Goal: Task Accomplishment & Management: Manage account settings

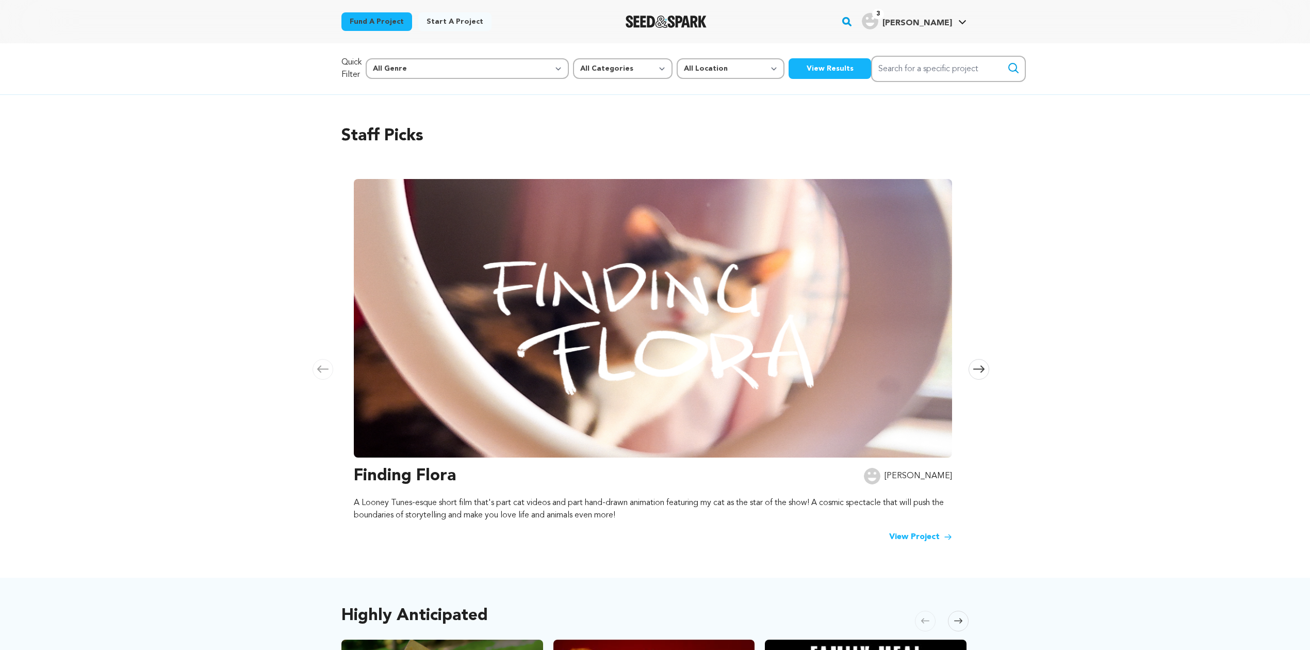
click at [879, 25] on img "Kathryn P.'s Profile" at bounding box center [870, 21] width 17 height 17
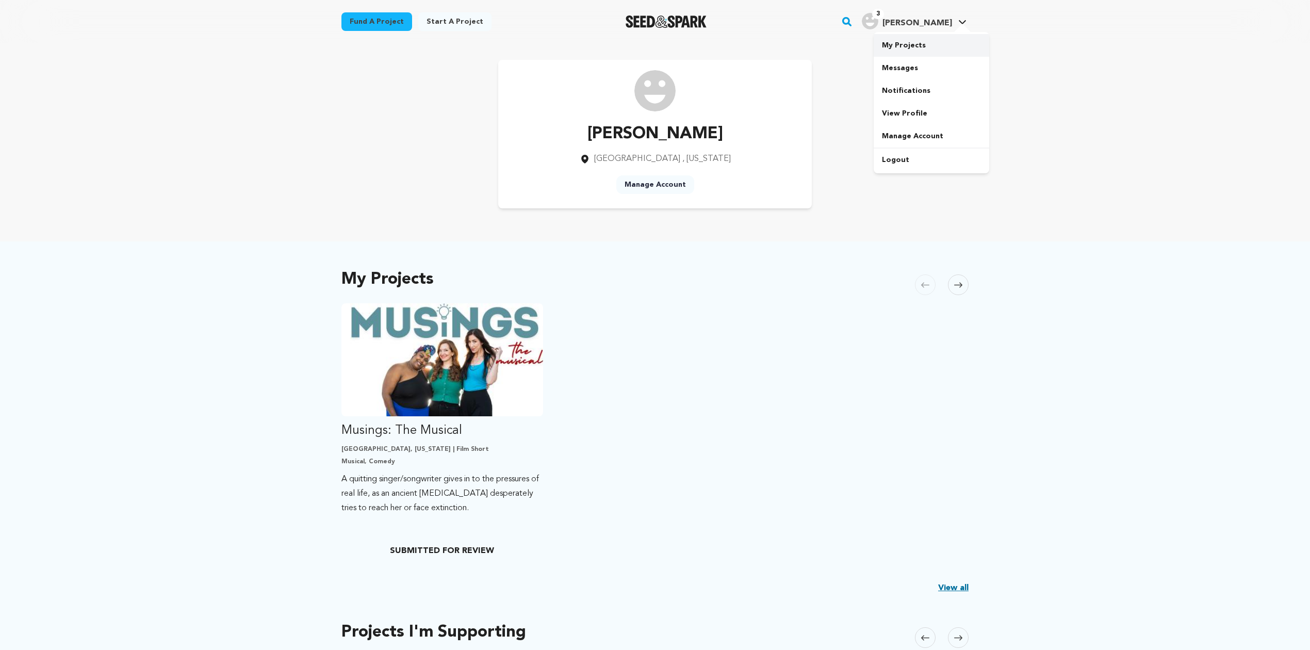
click at [904, 38] on link "My Projects" at bounding box center [932, 45] width 116 height 23
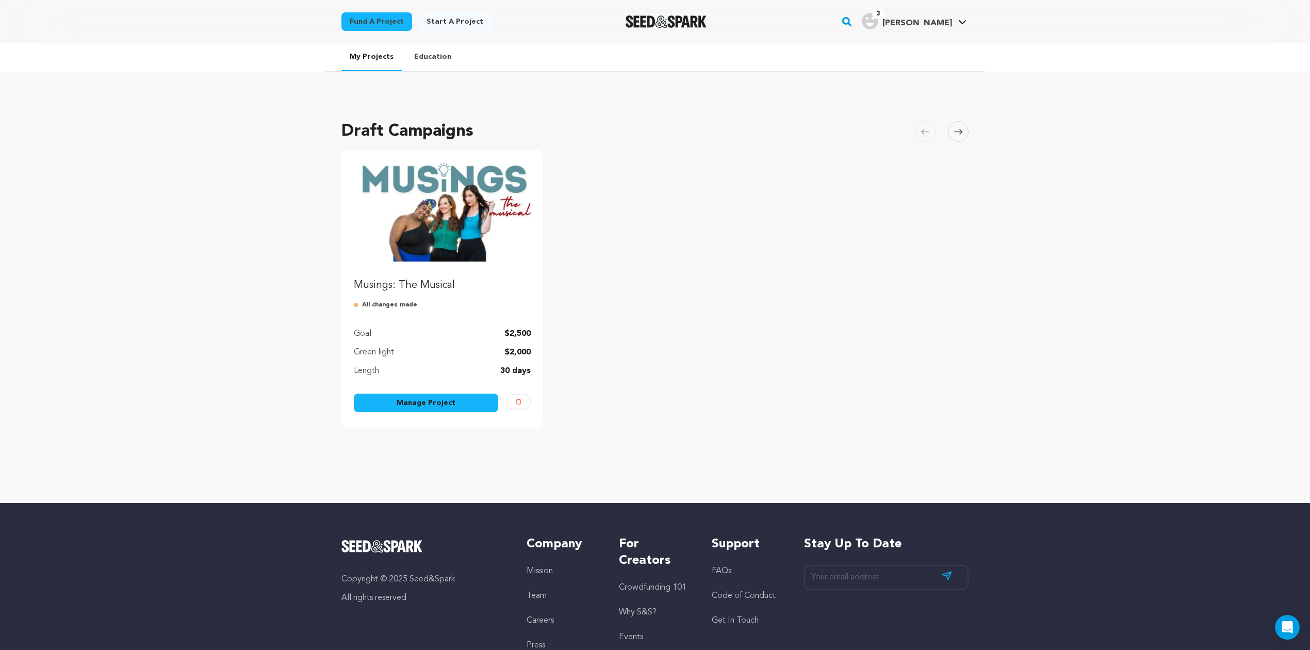
click at [407, 399] on link "Manage Project" at bounding box center [426, 403] width 144 height 19
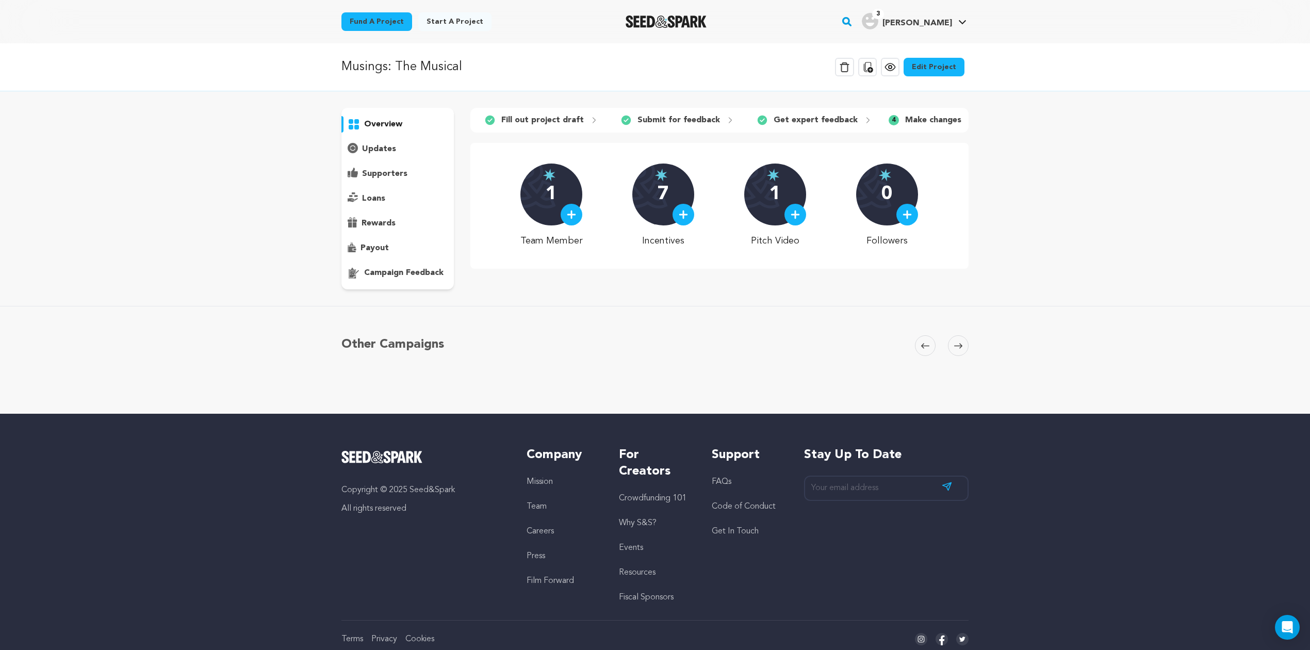
click at [393, 274] on p "campaign feedback" at bounding box center [403, 273] width 79 height 12
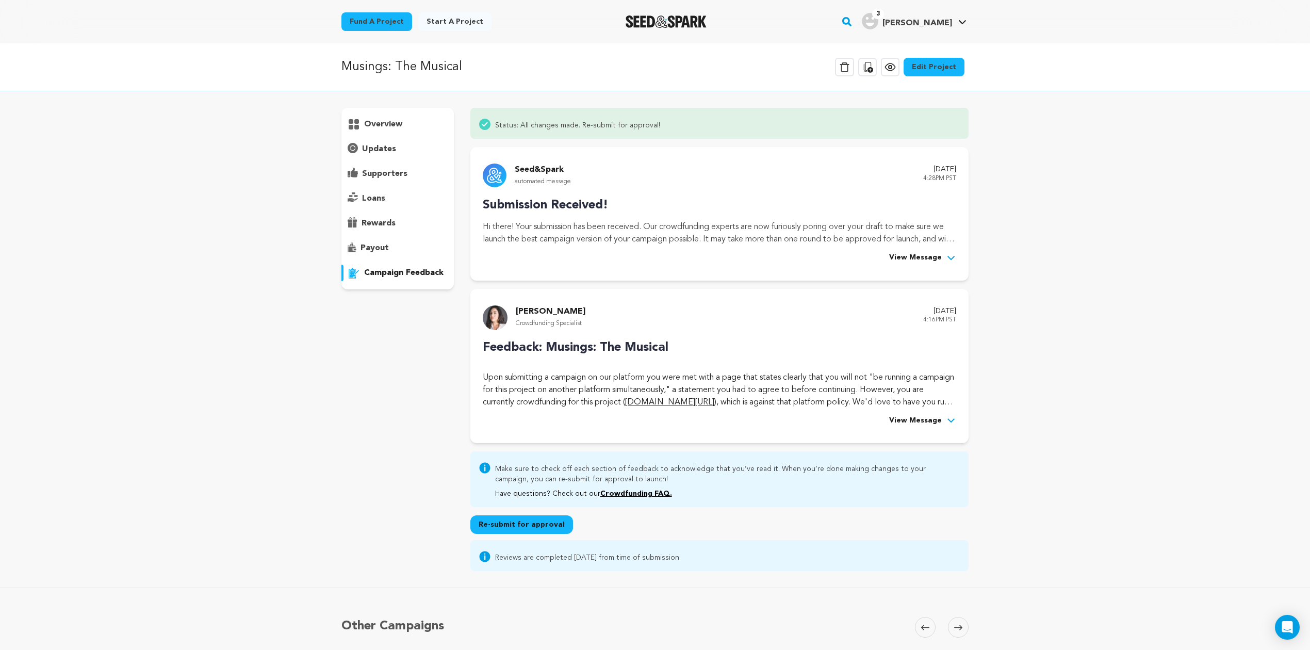
click at [956, 261] on icon at bounding box center [951, 258] width 10 height 10
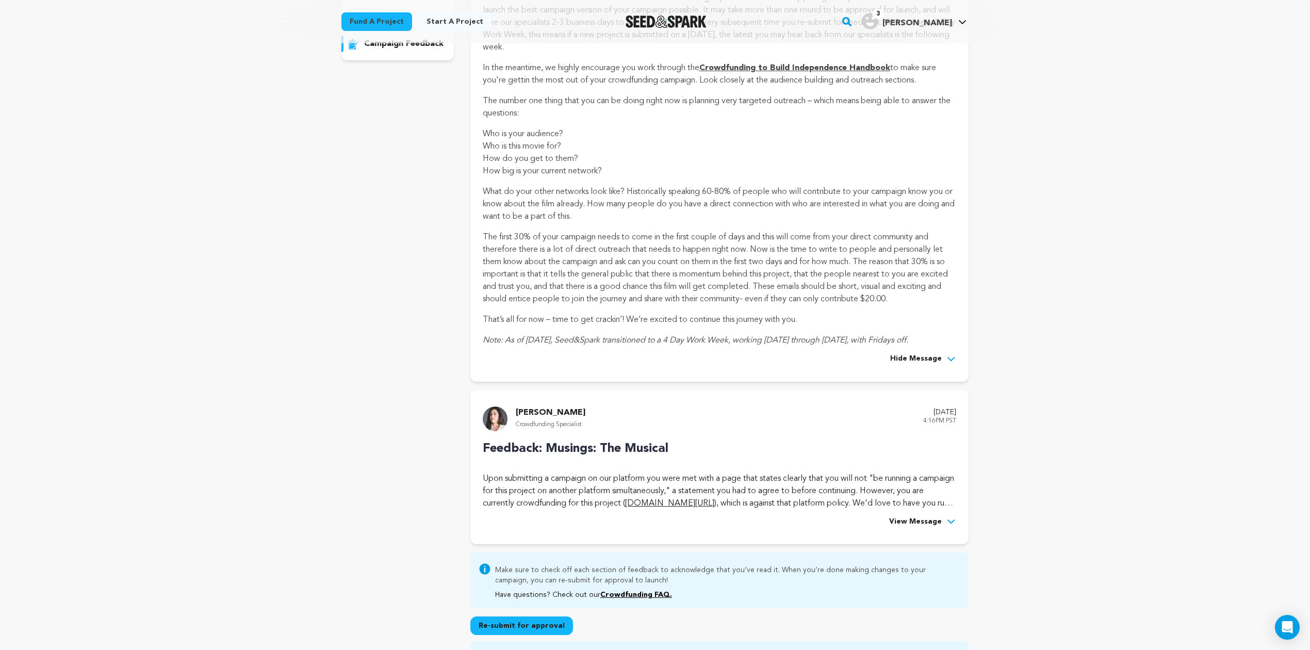
scroll to position [459, 0]
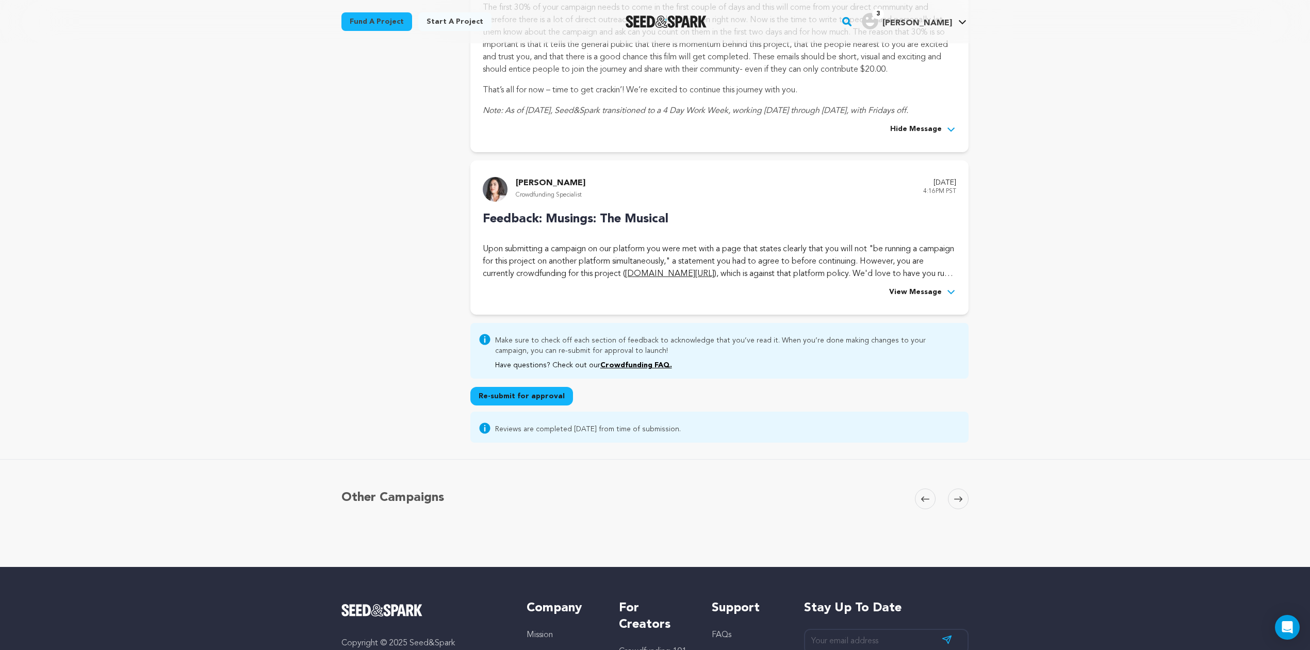
click at [918, 288] on span "View Message" at bounding box center [915, 292] width 53 height 12
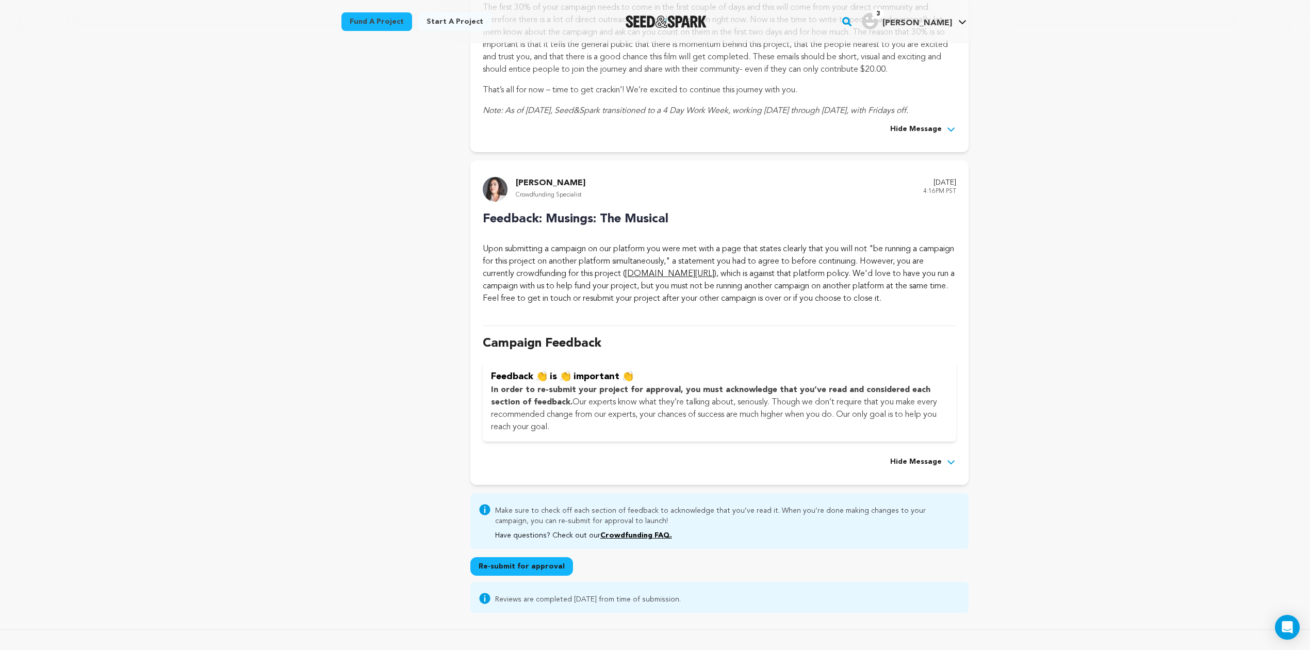
click at [533, 574] on button "Re-submit for approval" at bounding box center [521, 566] width 103 height 19
click at [565, 432] on p "In order to re-submit your project for approval, you must acknowledge that you’…" at bounding box center [719, 409] width 457 height 50
click at [483, 604] on icon at bounding box center [484, 598] width 11 height 11
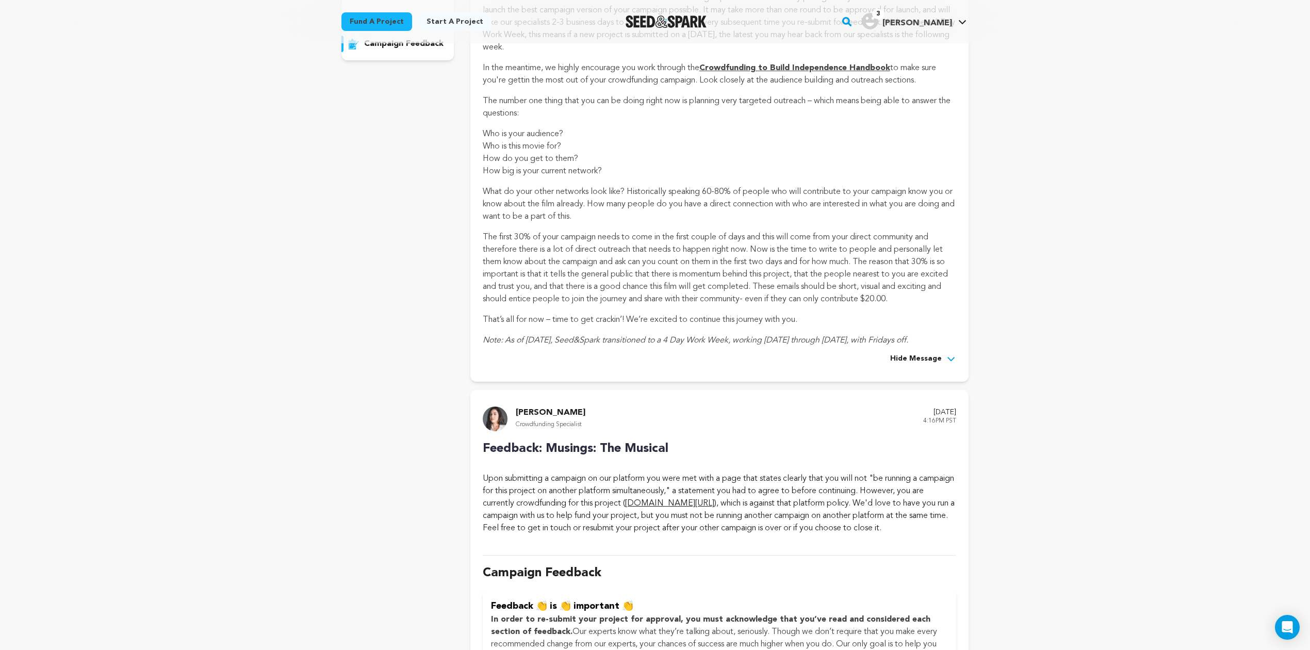
scroll to position [0, 0]
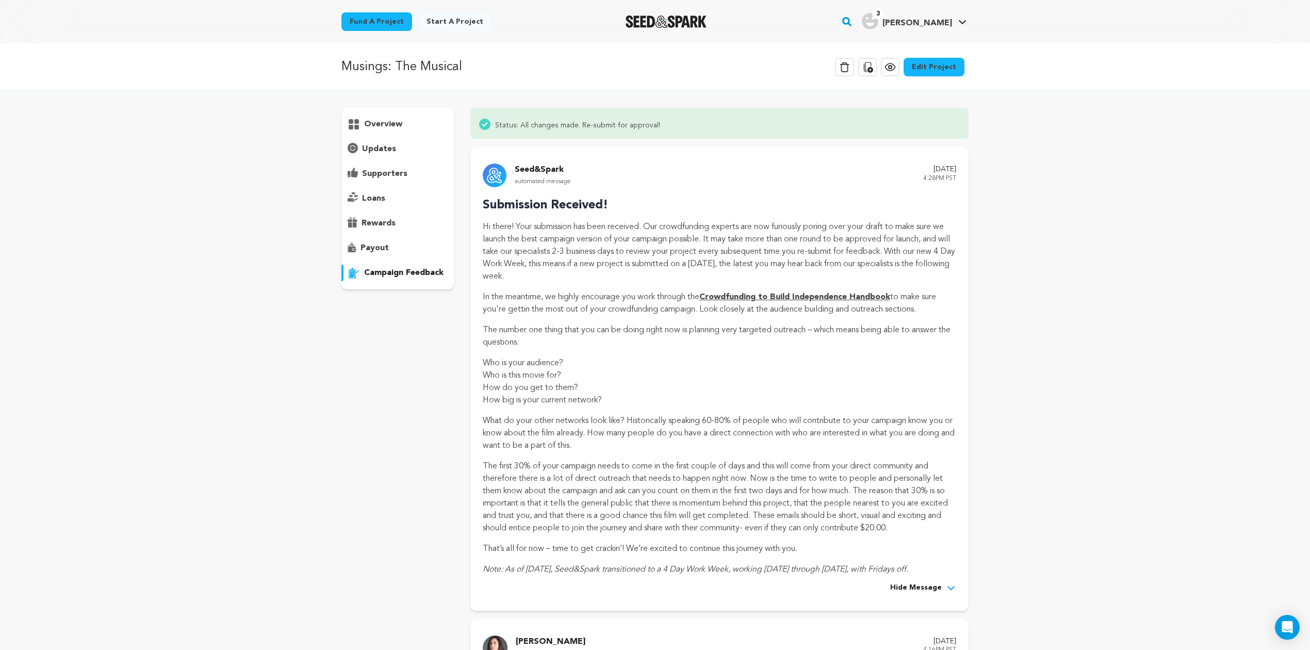
click at [968, 20] on link "3 Kathryn P. Kathryn P." at bounding box center [914, 20] width 109 height 19
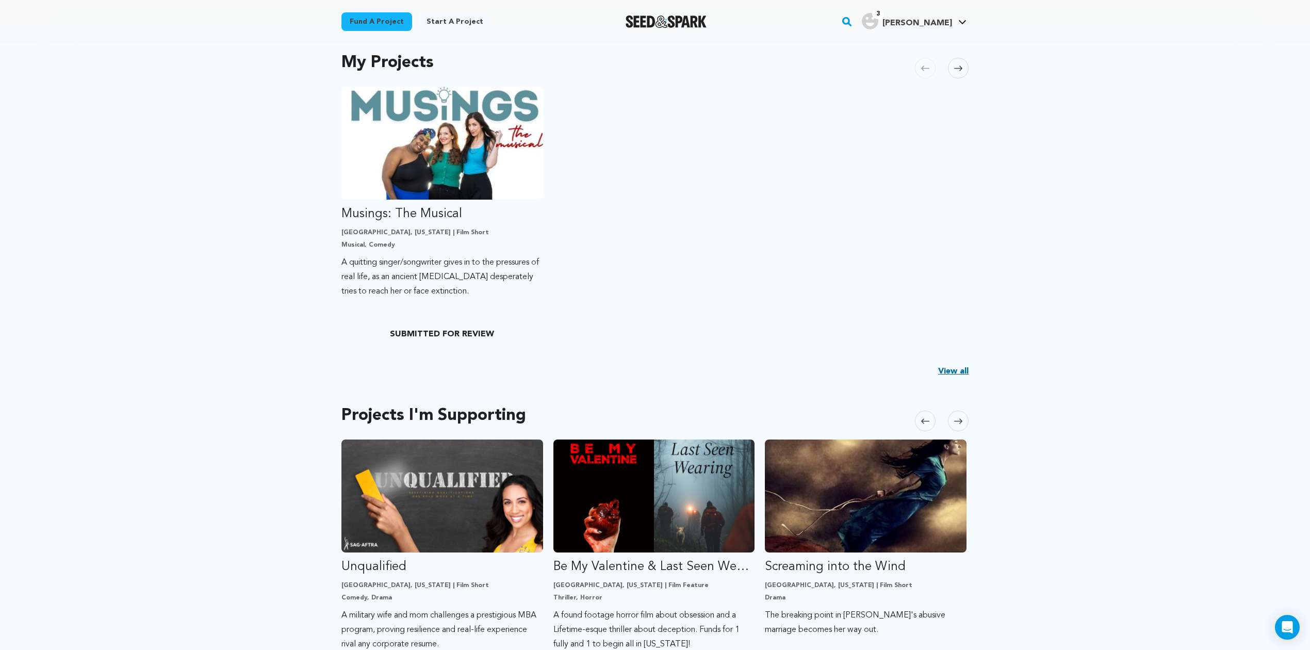
scroll to position [229, 0]
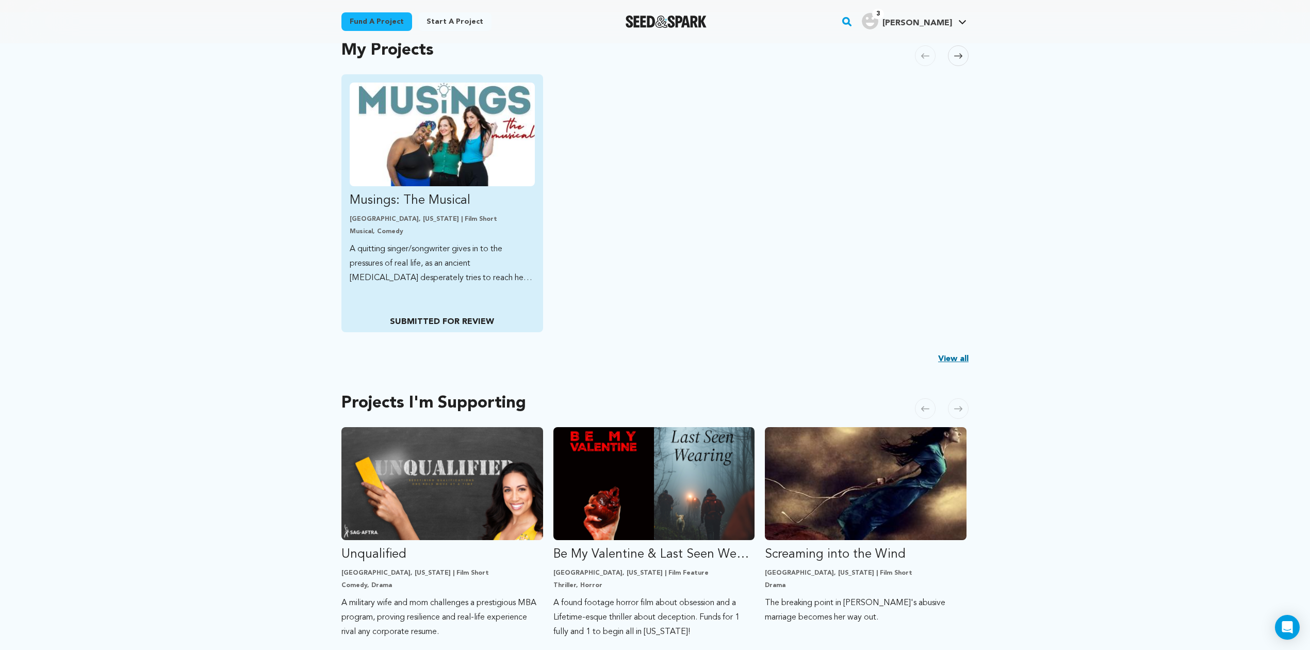
click at [440, 320] on p "SUBMITTED FOR REVIEW" at bounding box center [442, 322] width 185 height 12
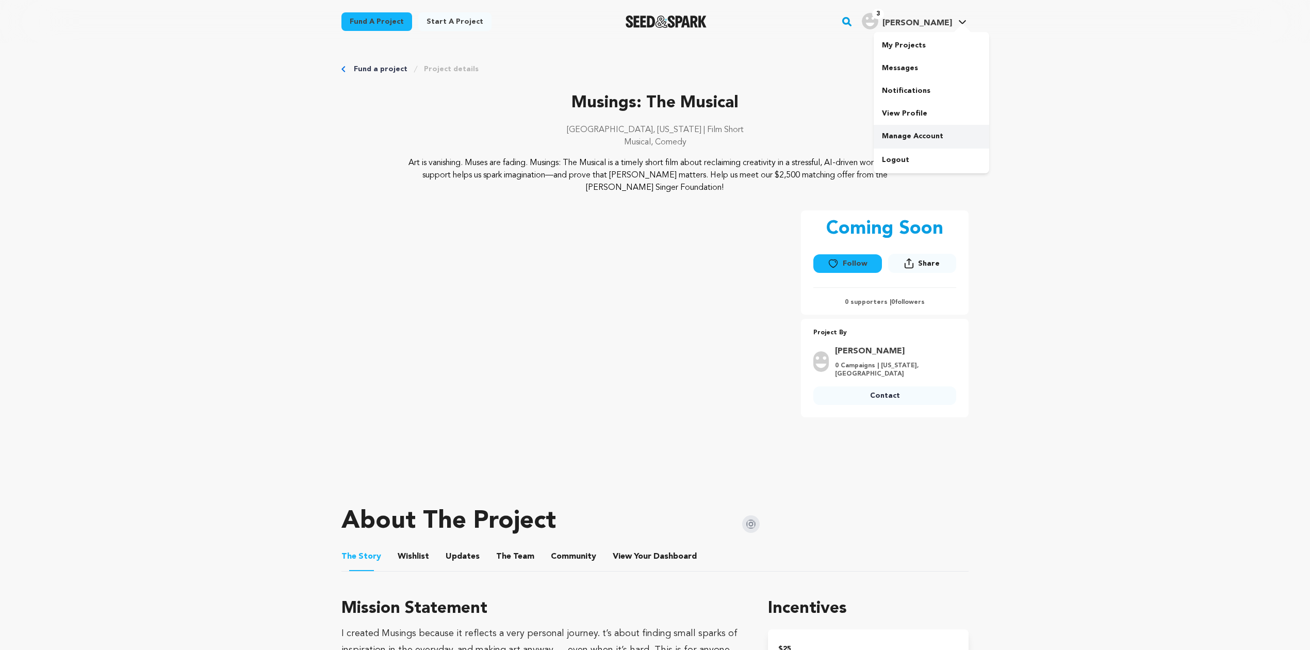
click at [906, 131] on link "Manage Account" at bounding box center [932, 136] width 116 height 23
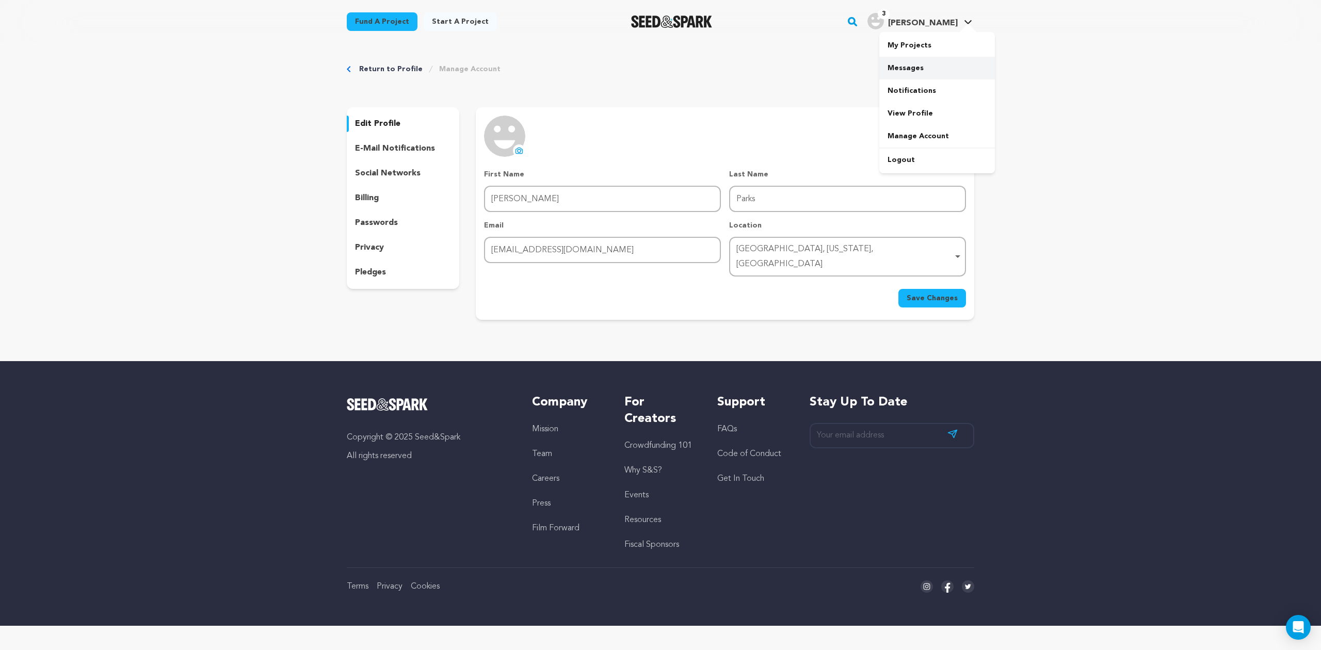
click at [923, 62] on link "Messages" at bounding box center [937, 68] width 116 height 23
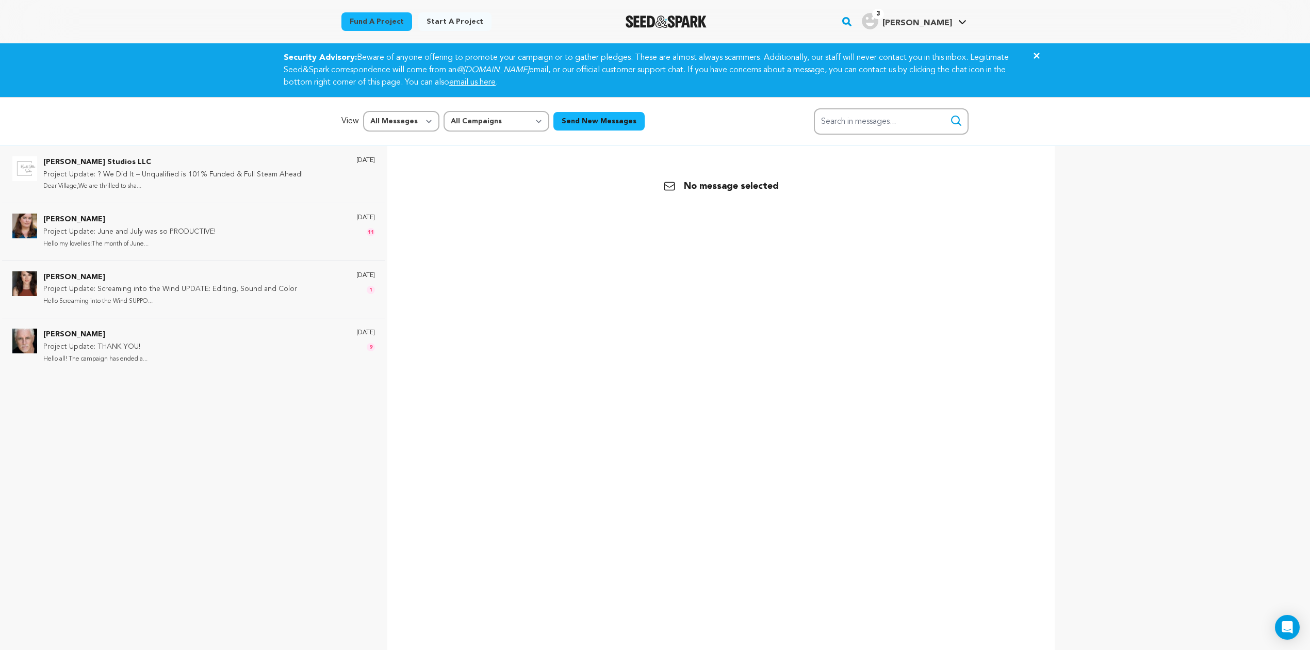
click at [691, 18] on img "Seed&Spark Homepage" at bounding box center [666, 21] width 81 height 12
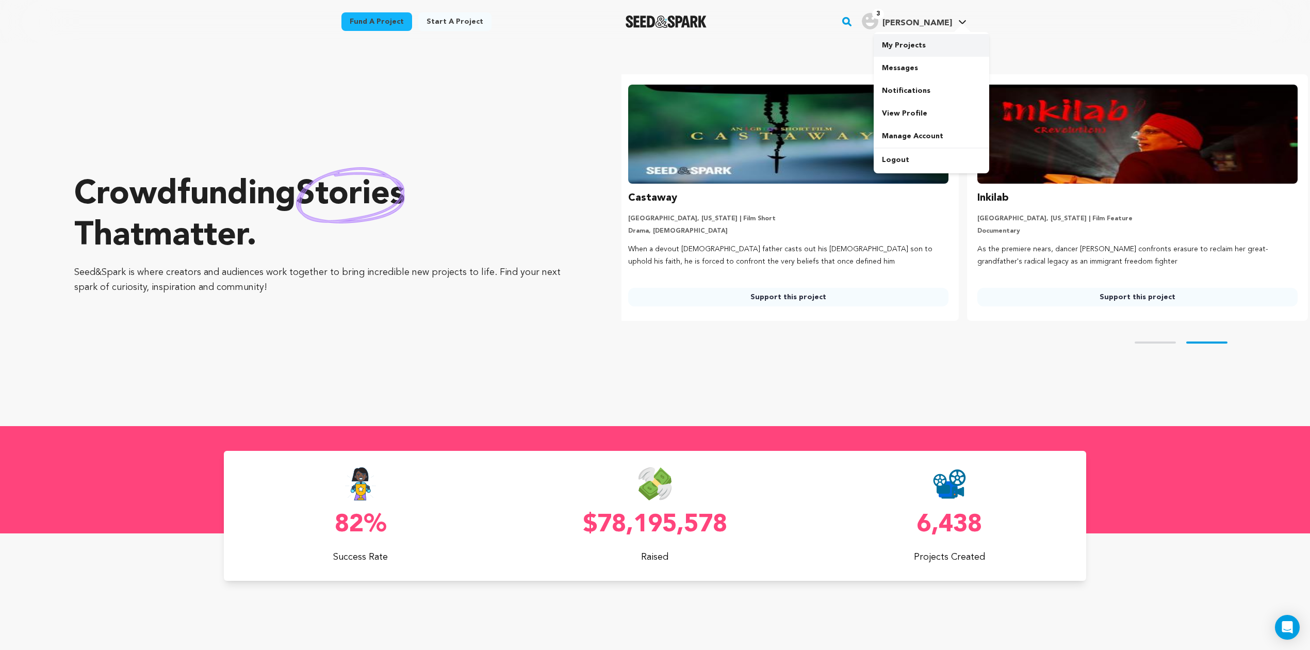
scroll to position [0, 358]
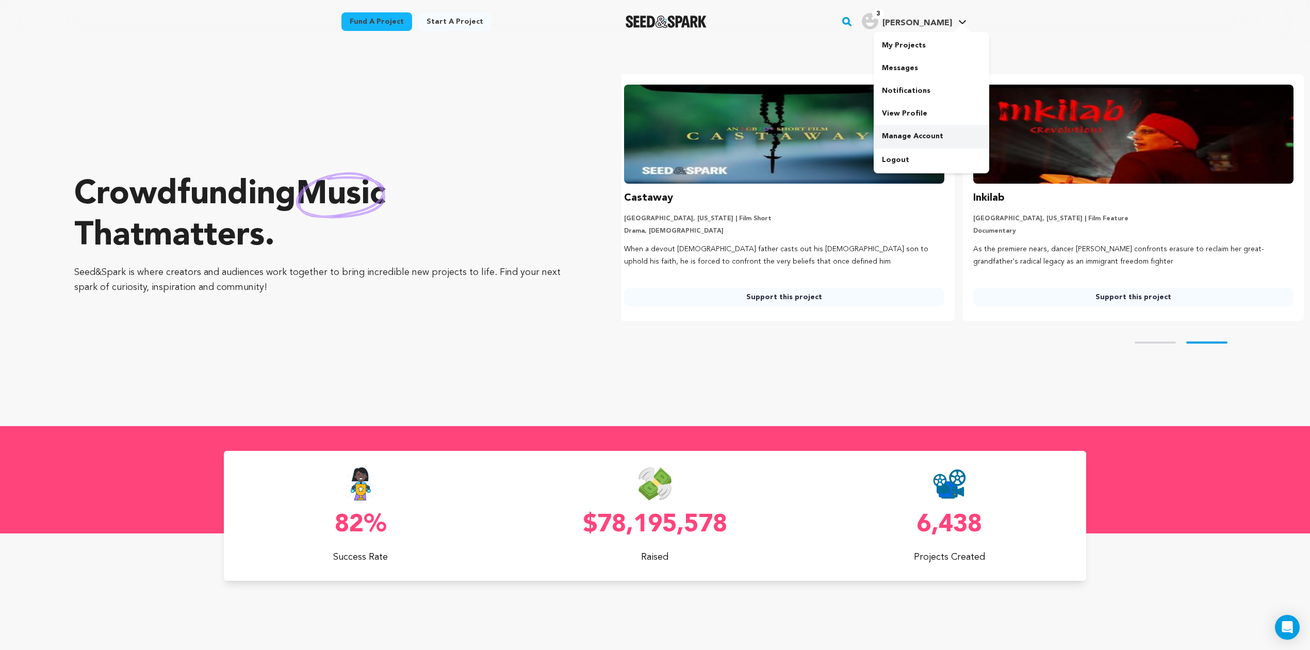
click at [908, 129] on link "Manage Account" at bounding box center [932, 136] width 116 height 23
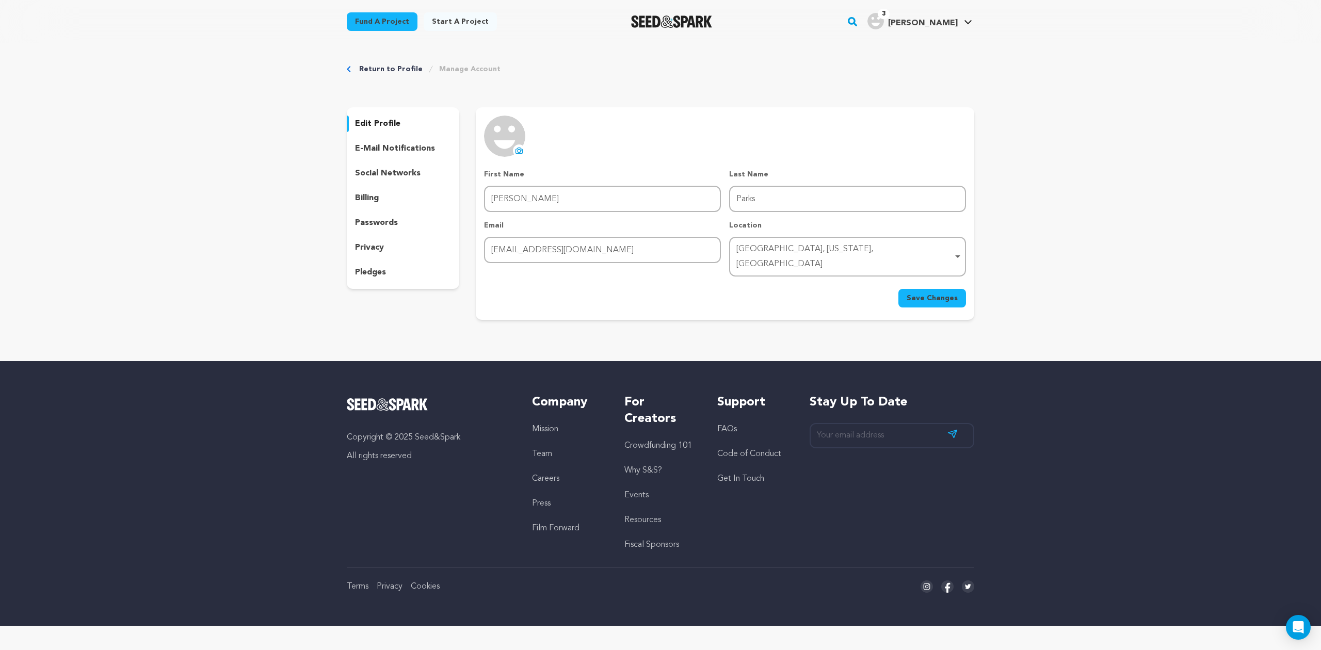
click at [395, 72] on link "Return to Profile" at bounding box center [390, 69] width 63 height 10
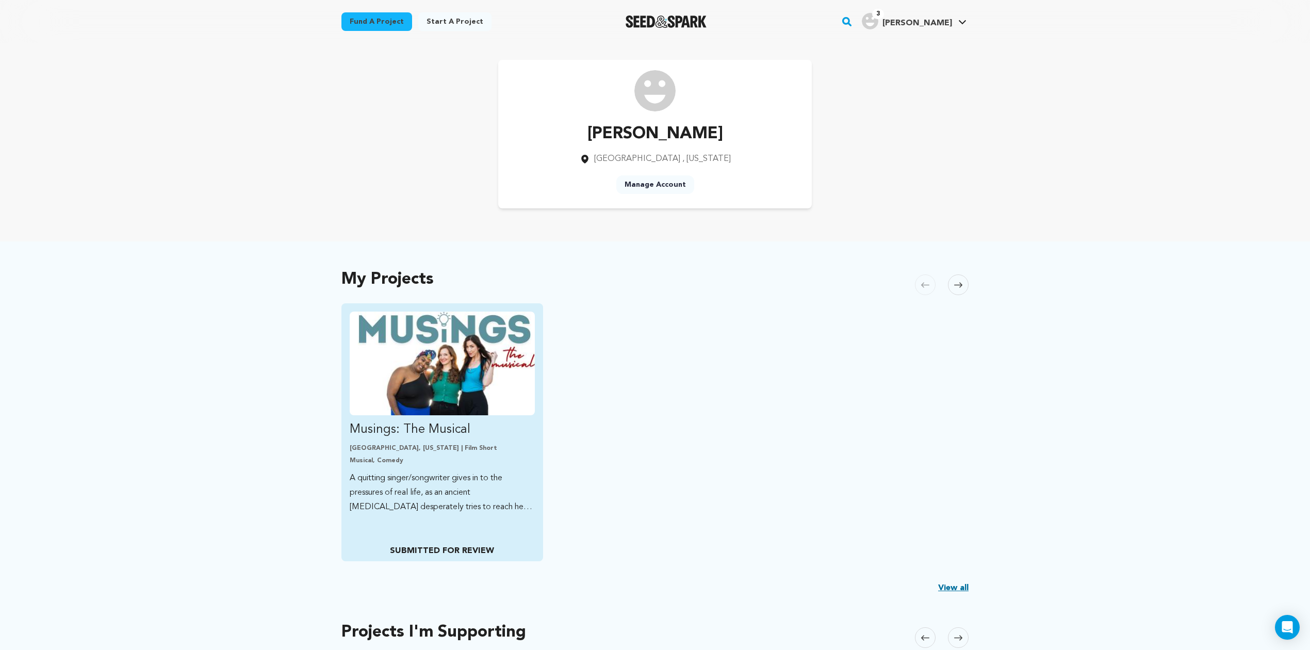
click at [438, 399] on img "Fund Musings: The Musical" at bounding box center [442, 364] width 185 height 104
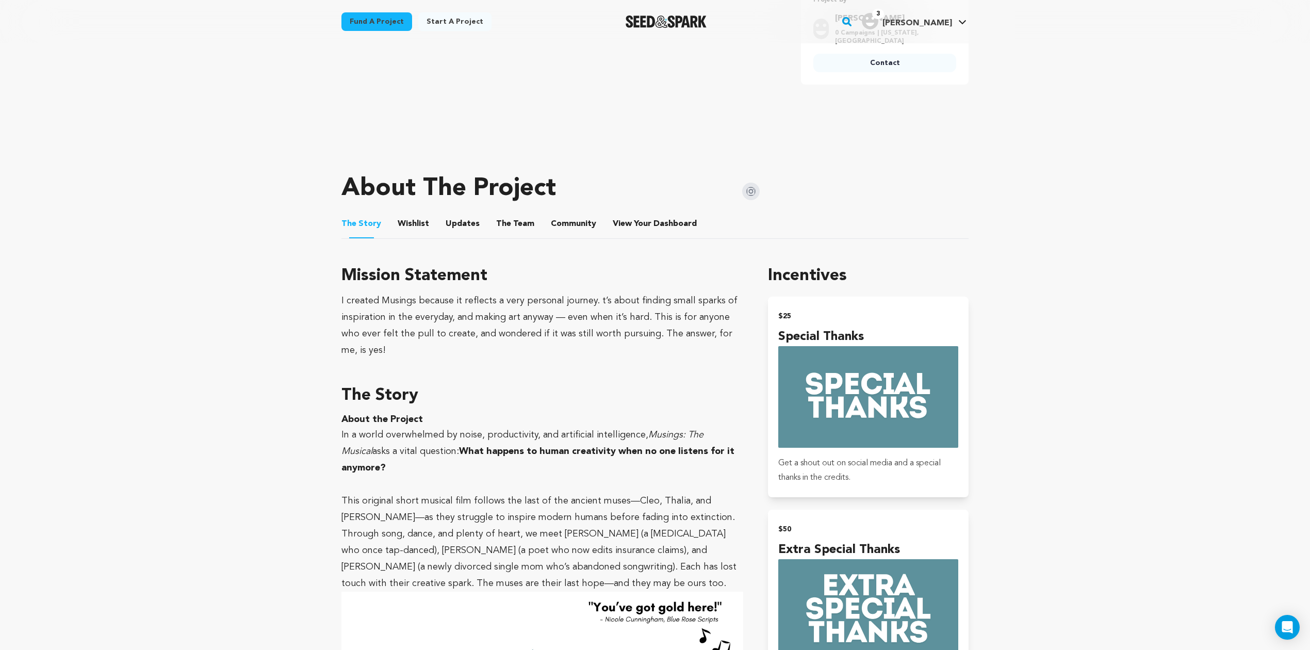
scroll to position [229, 0]
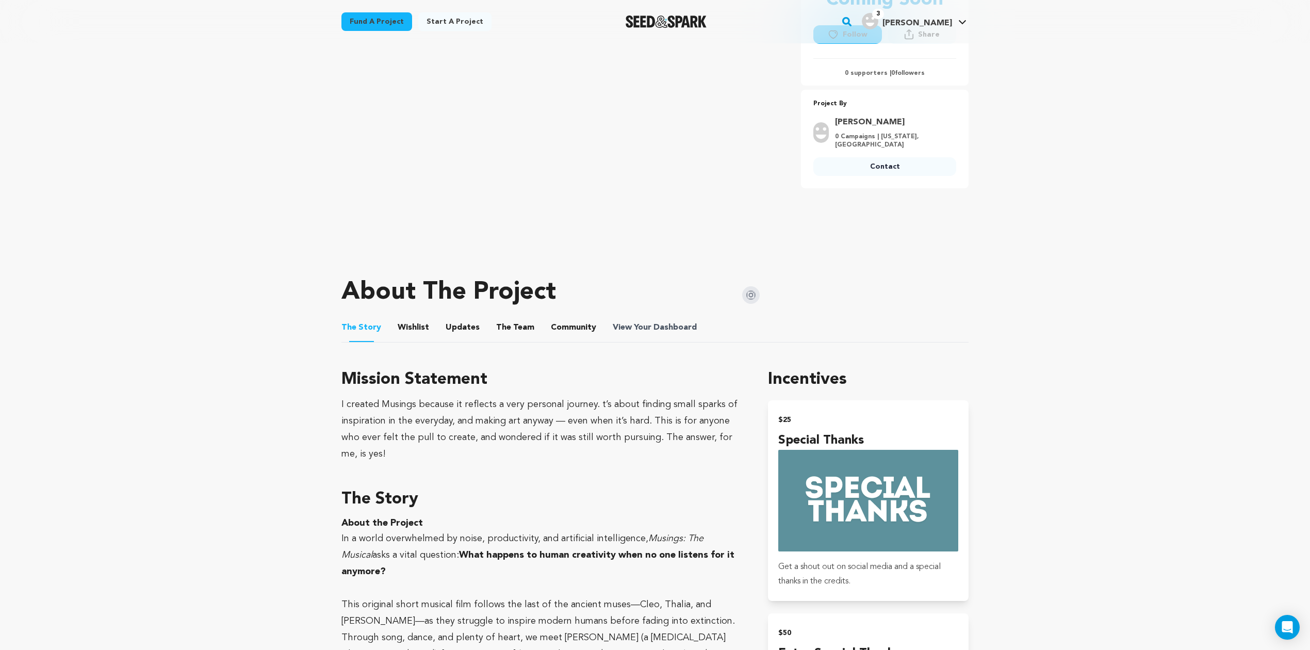
click at [643, 322] on span "View Your Dashboard" at bounding box center [656, 327] width 86 height 12
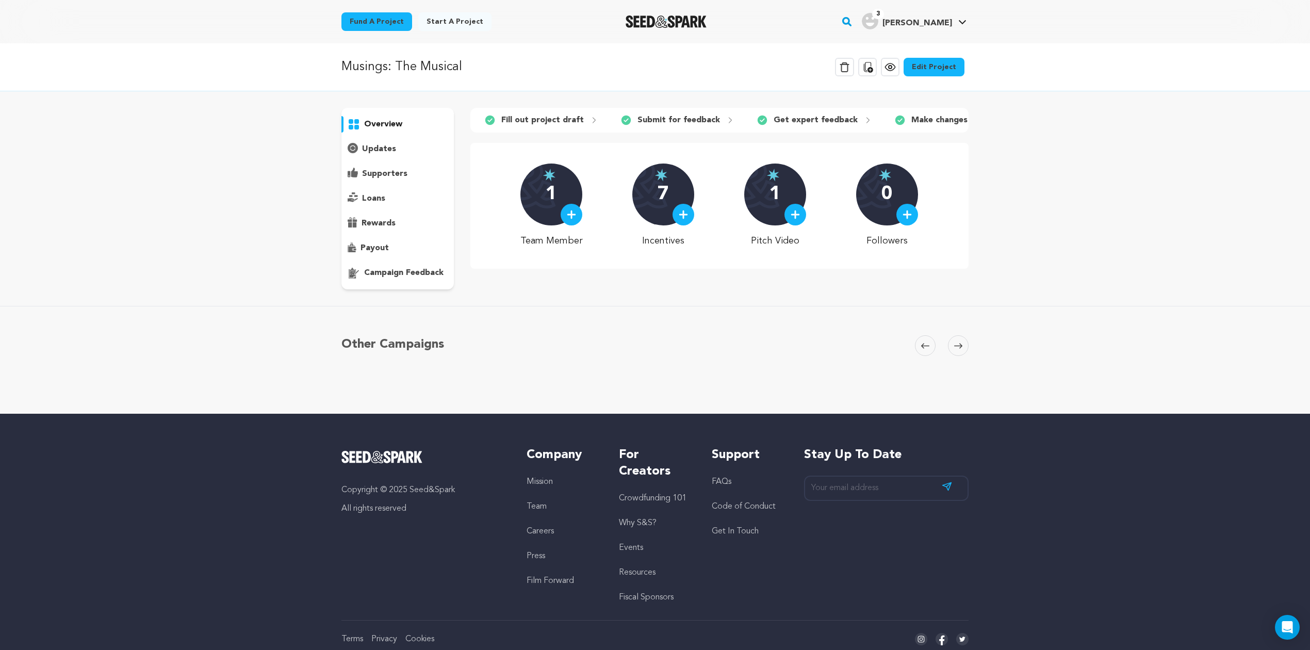
click at [404, 267] on p "campaign feedback" at bounding box center [403, 273] width 79 height 12
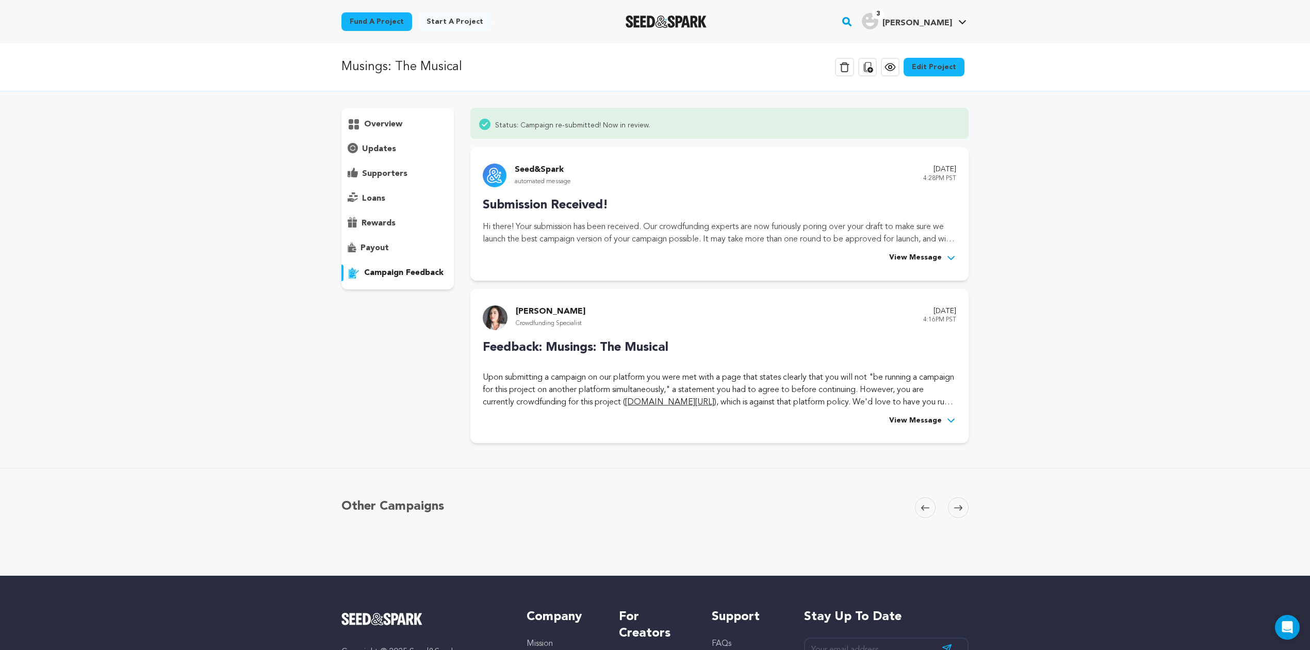
click at [947, 421] on icon at bounding box center [951, 420] width 10 height 10
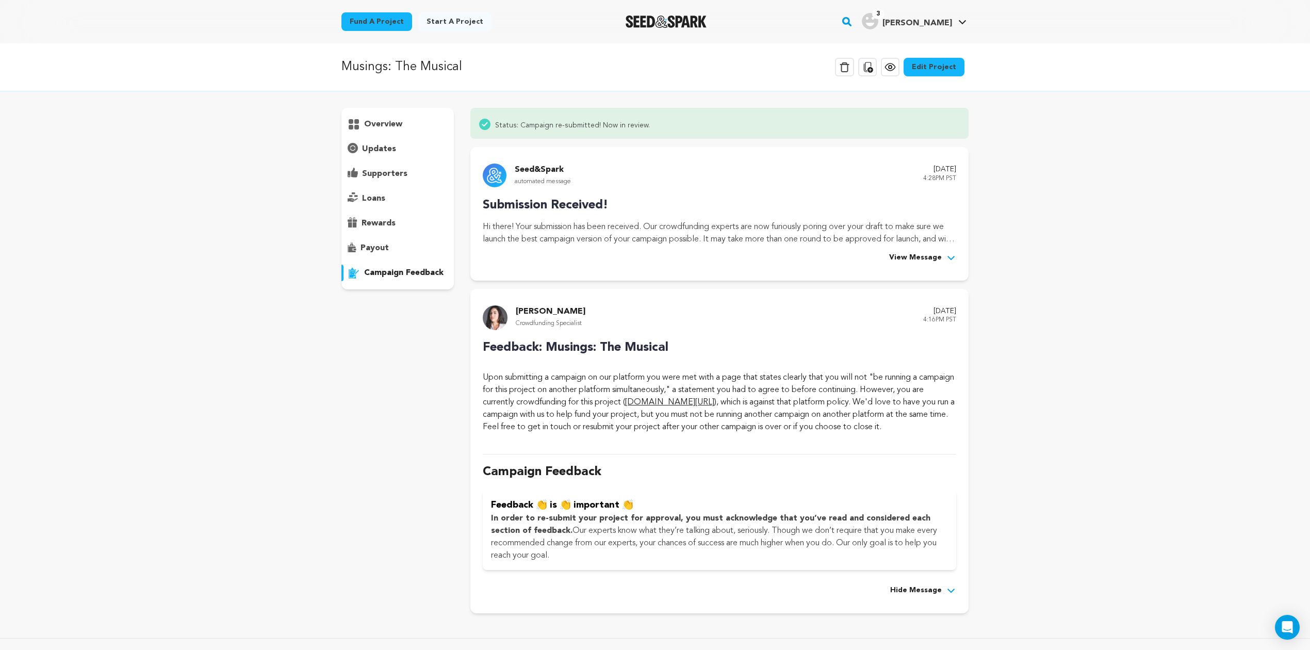
click at [556, 331] on div "Gabriella B. Crowdfunding Specialist August 21, 2025 4:16PM PST Feedback: Musin…" at bounding box center [720, 451] width 474 height 292
click at [537, 306] on p "Gabriella B." at bounding box center [551, 311] width 70 height 12
click at [884, 15] on span "3" at bounding box center [878, 14] width 12 height 10
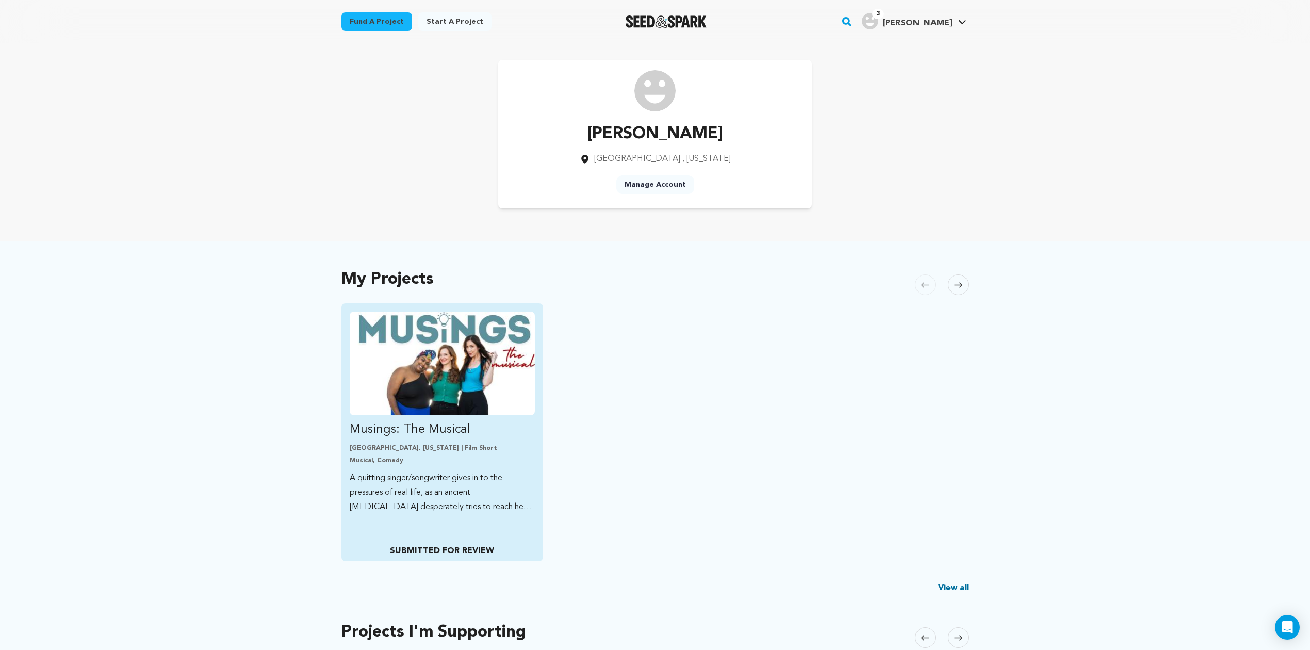
click at [490, 350] on img "Fund Musings: The Musical" at bounding box center [442, 364] width 185 height 104
